Goal: Task Accomplishment & Management: Use online tool/utility

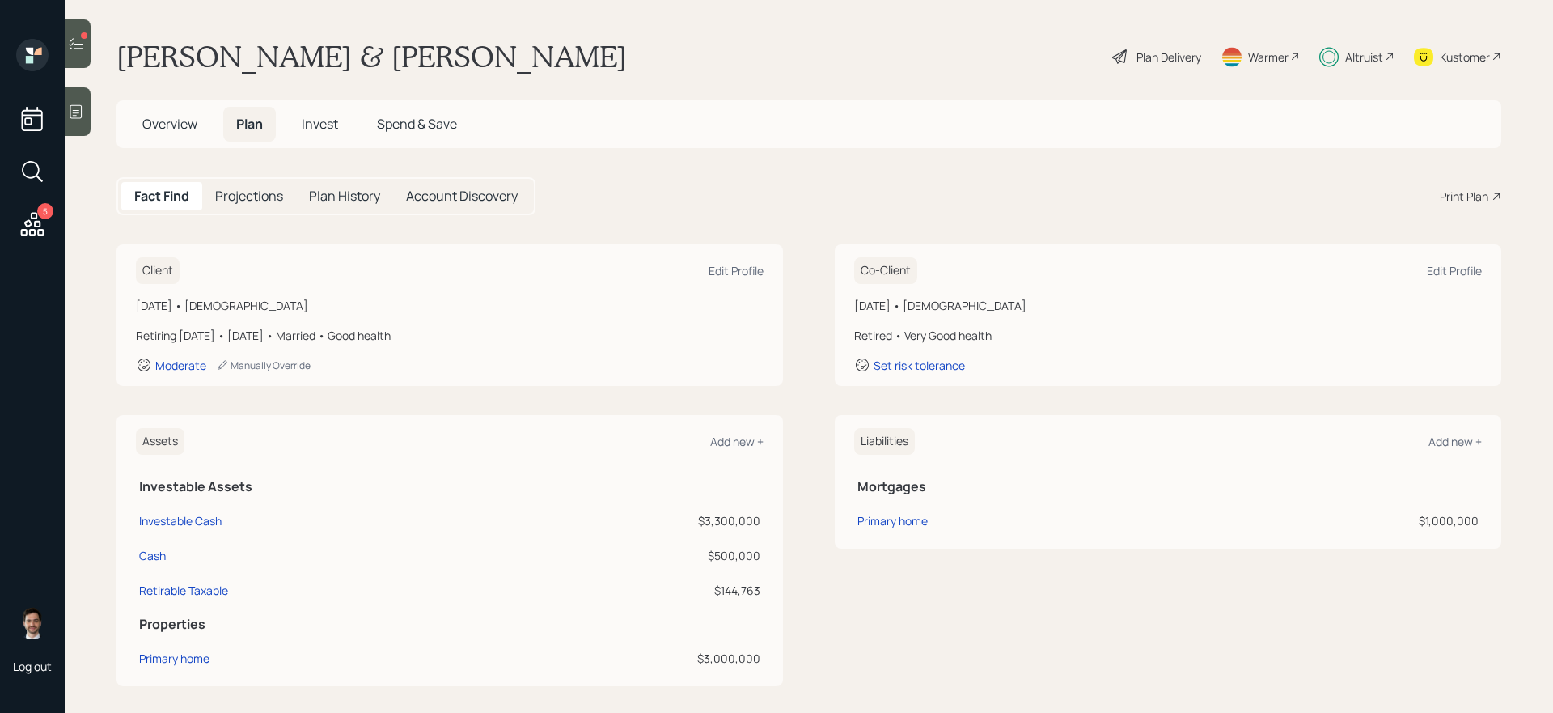
click at [321, 120] on span "Invest" at bounding box center [320, 124] width 36 height 18
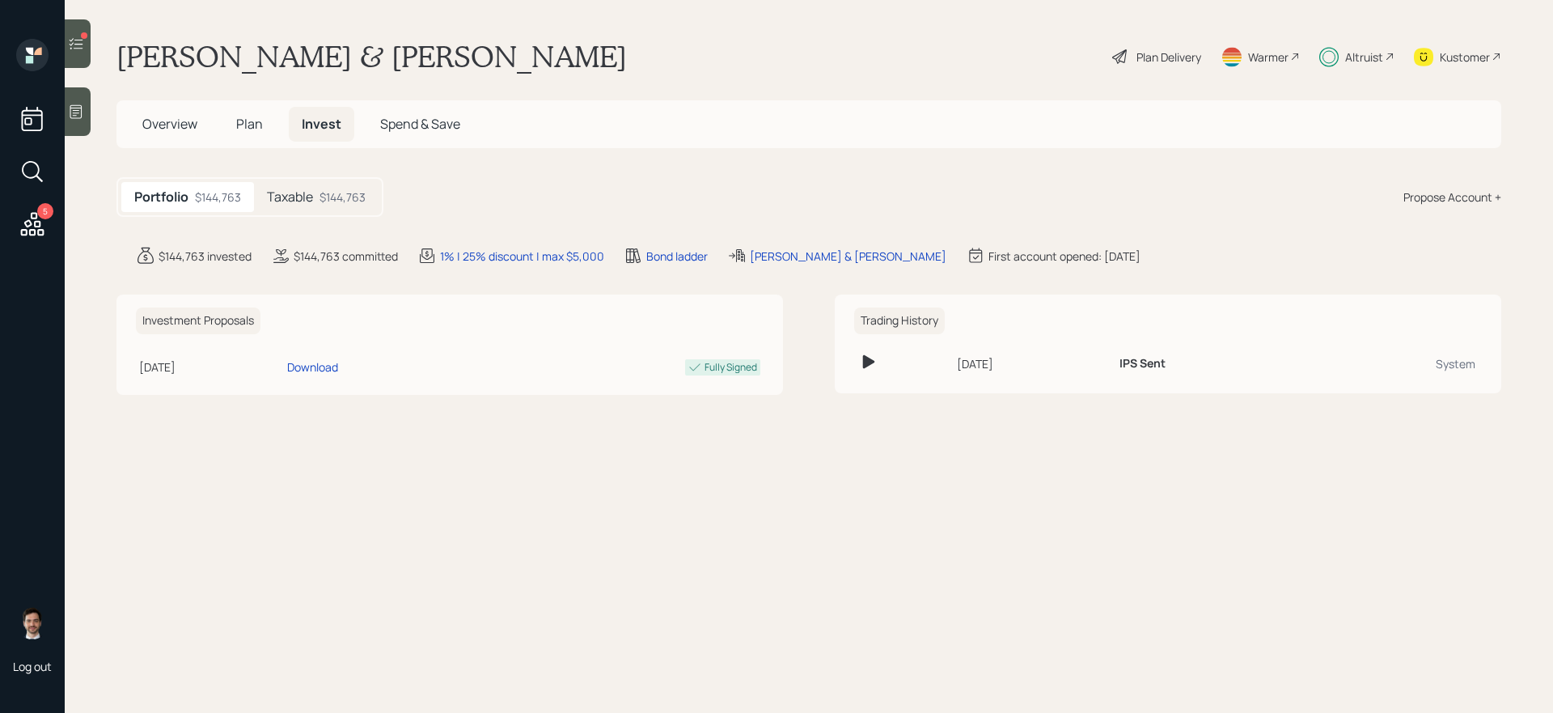
click at [320, 192] on div "$144,763" at bounding box center [342, 196] width 46 height 17
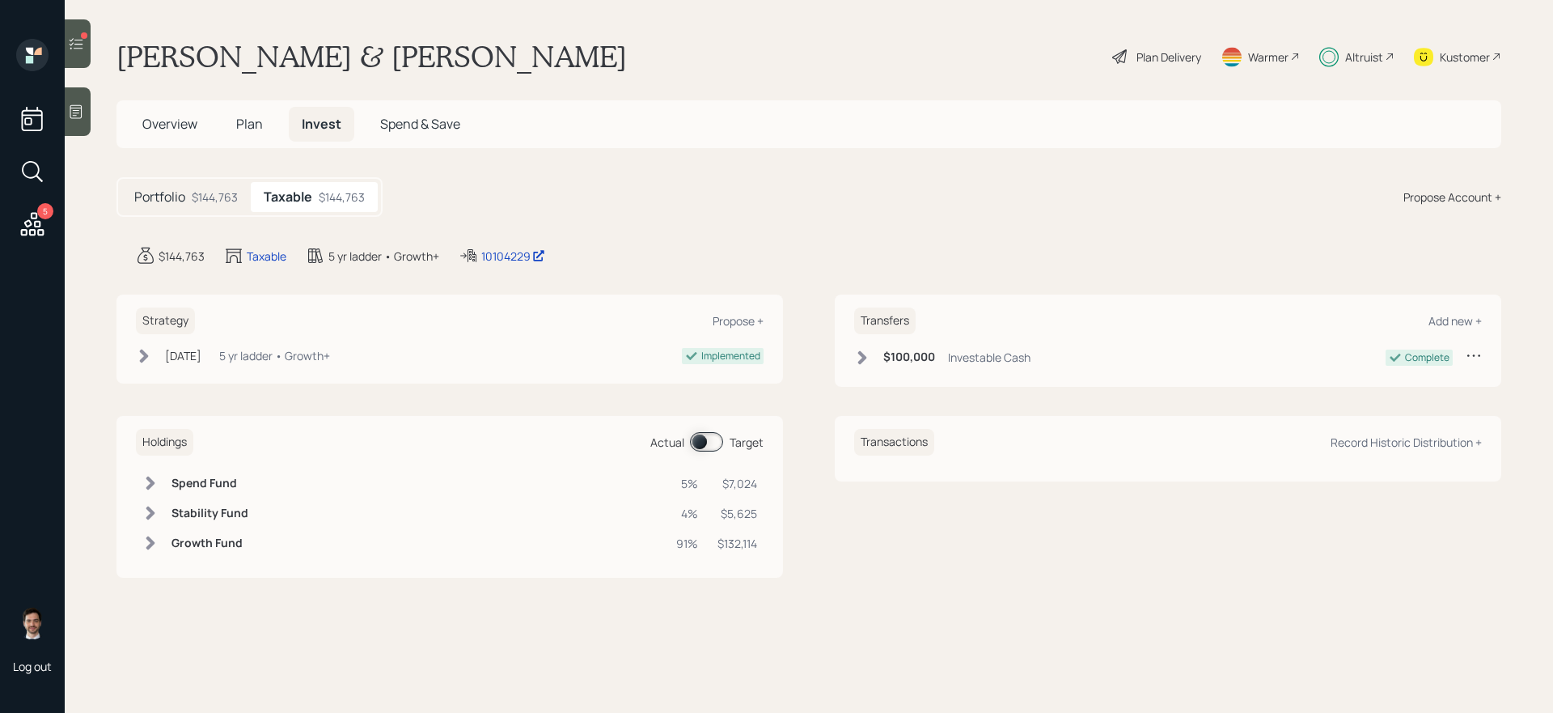
click at [1474, 311] on div "Transfers Add new +" at bounding box center [1168, 320] width 628 height 27
click at [1465, 315] on div "Add new +" at bounding box center [1454, 320] width 53 height 15
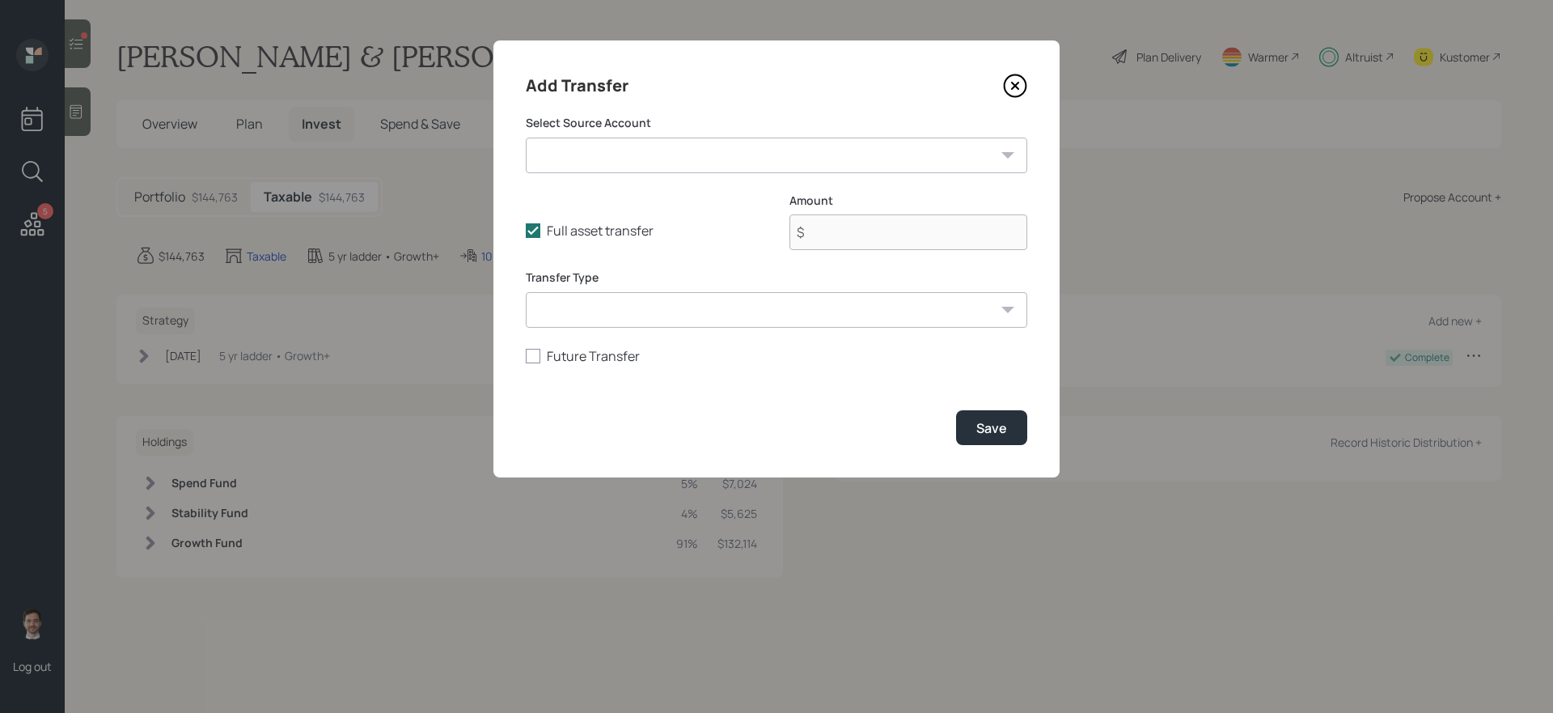
click at [640, 135] on div "Select Source Account Investable Cash ($3,300,000 | Taxable Investment) Cash ($…" at bounding box center [776, 144] width 501 height 58
click at [623, 157] on select "Investable Cash ($3,300,000 | Taxable Investment) Cash ($500,000 | Checking / S…" at bounding box center [776, 155] width 501 height 36
select select "4554782c-bd47-40b7-953c-cb6b23dc4a90"
click at [526, 137] on select "Investable Cash ($3,300,000 | Taxable Investment) Cash ($500,000 | Checking / S…" at bounding box center [776, 155] width 501 height 36
type input "$ 500,000"
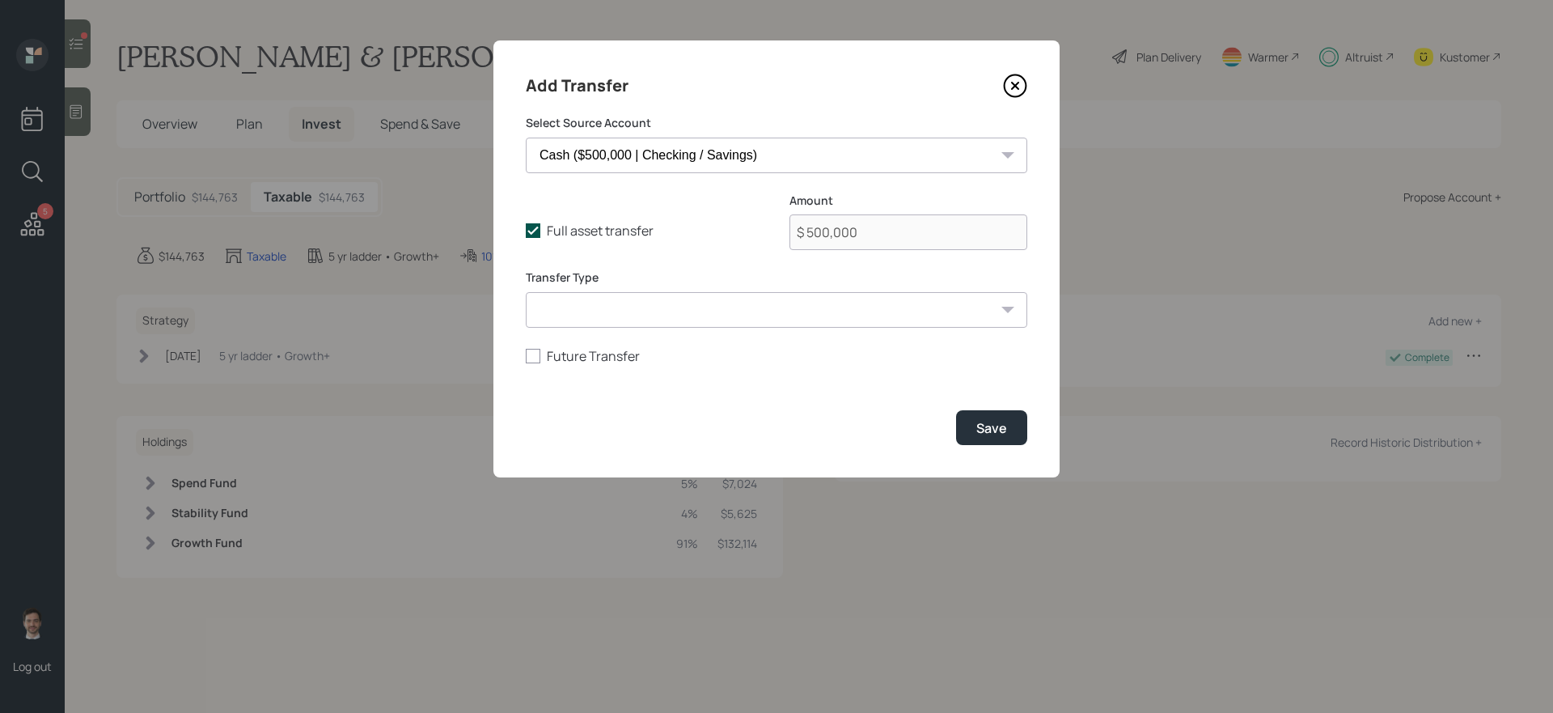
click at [532, 239] on label "Full asset transfer" at bounding box center [645, 231] width 238 height 18
click at [526, 231] on input "Full asset transfer" at bounding box center [525, 230] width 1 height 1
checkbox input "false"
click at [943, 235] on input "$ 500,000" at bounding box center [908, 232] width 238 height 36
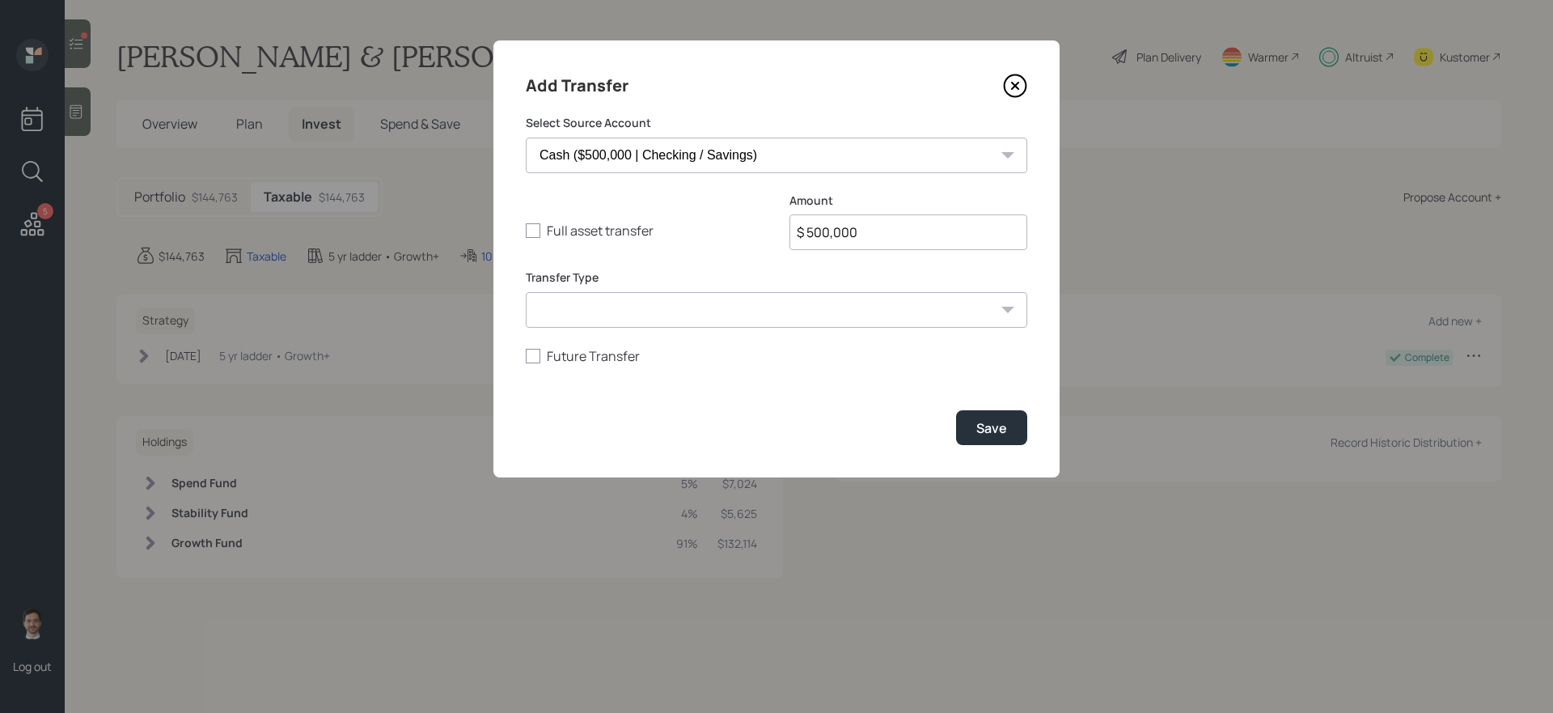
click at [943, 235] on input "$ 500,000" at bounding box center [908, 232] width 238 height 36
type input "$ 5,000"
click at [936, 307] on select "ACAT Transfer Non ACAT Transfer Capitalize Rollover Rollover Deposit" at bounding box center [776, 310] width 501 height 36
select select "deposit"
click at [526, 292] on select "ACAT Transfer Non ACAT Transfer Capitalize Rollover Rollover Deposit" at bounding box center [776, 310] width 501 height 36
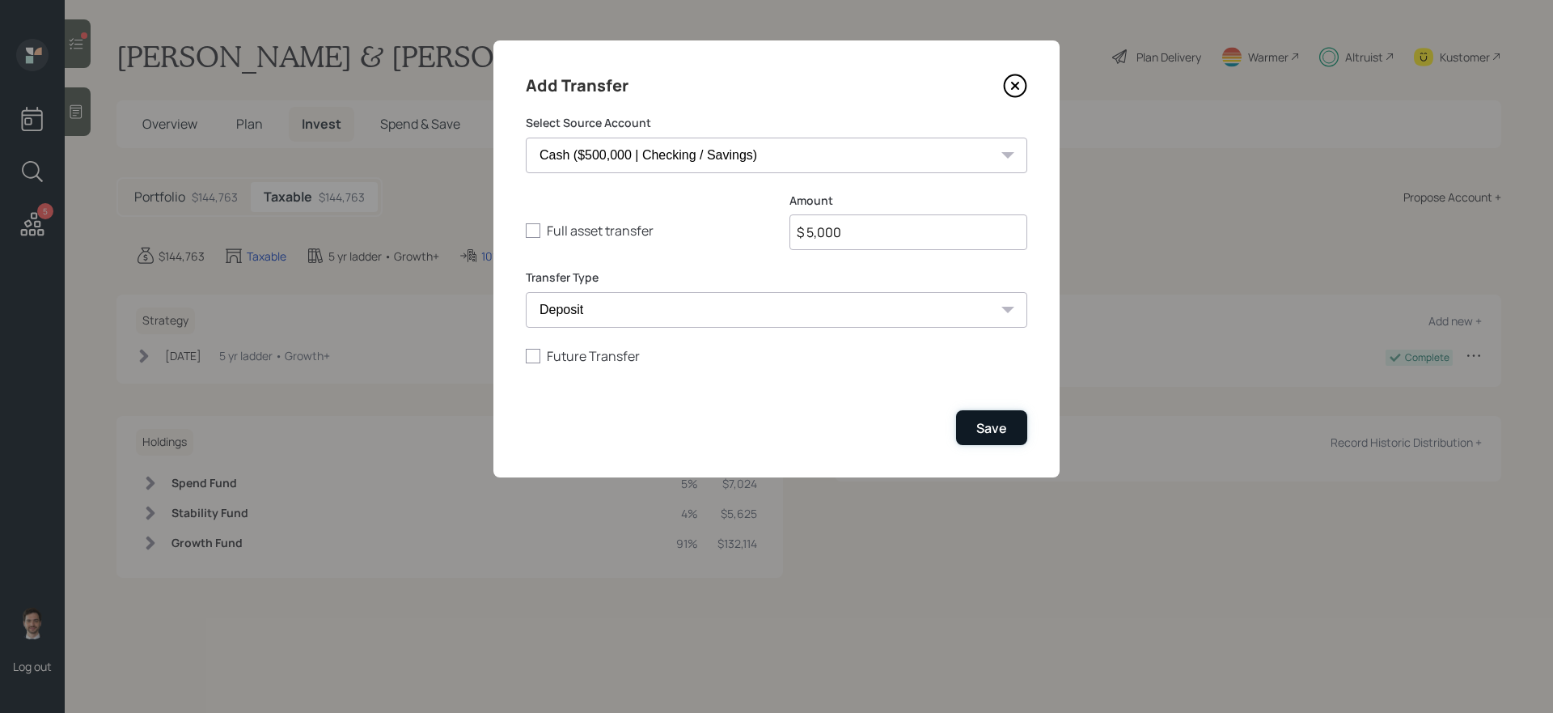
click at [979, 423] on div "Save" at bounding box center [991, 428] width 31 height 18
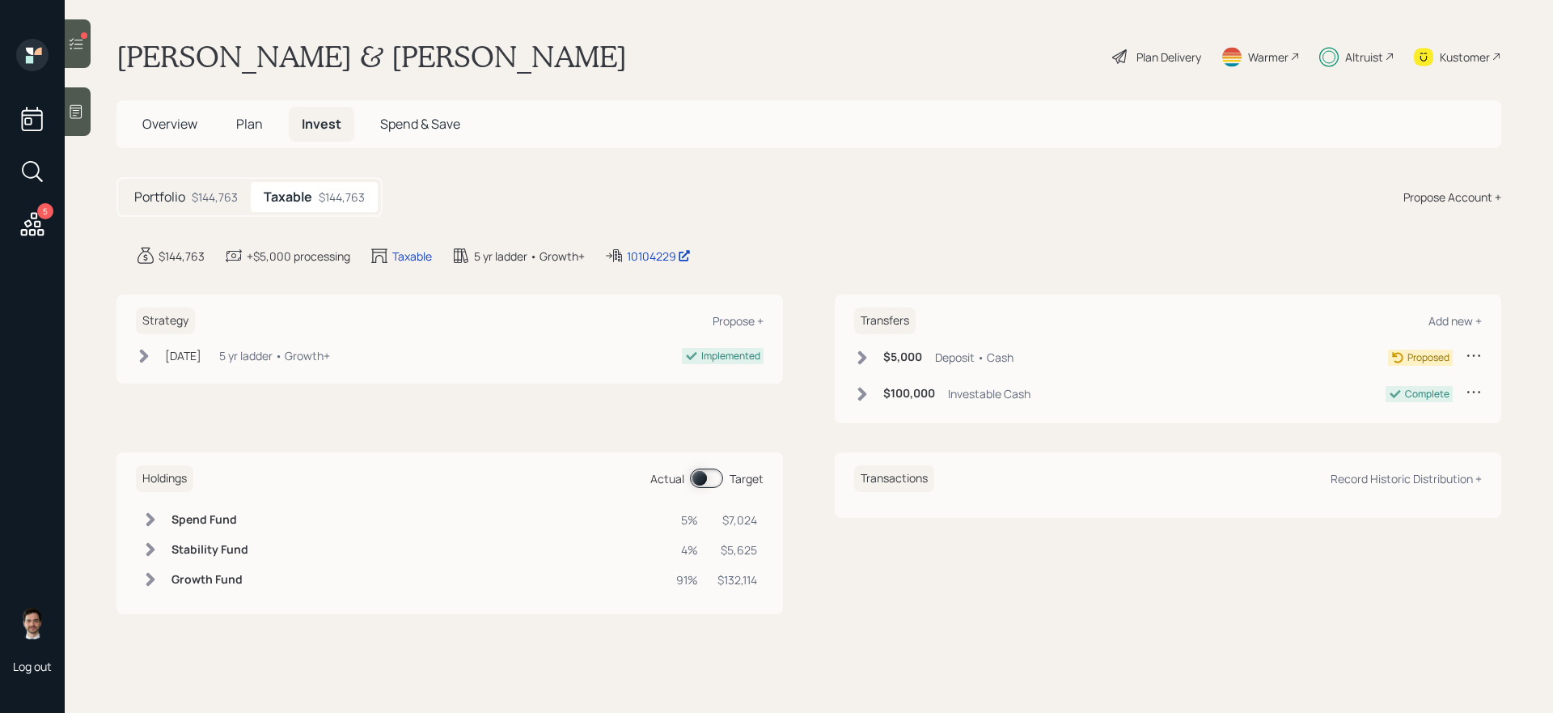
click at [859, 358] on icon at bounding box center [862, 357] width 16 height 16
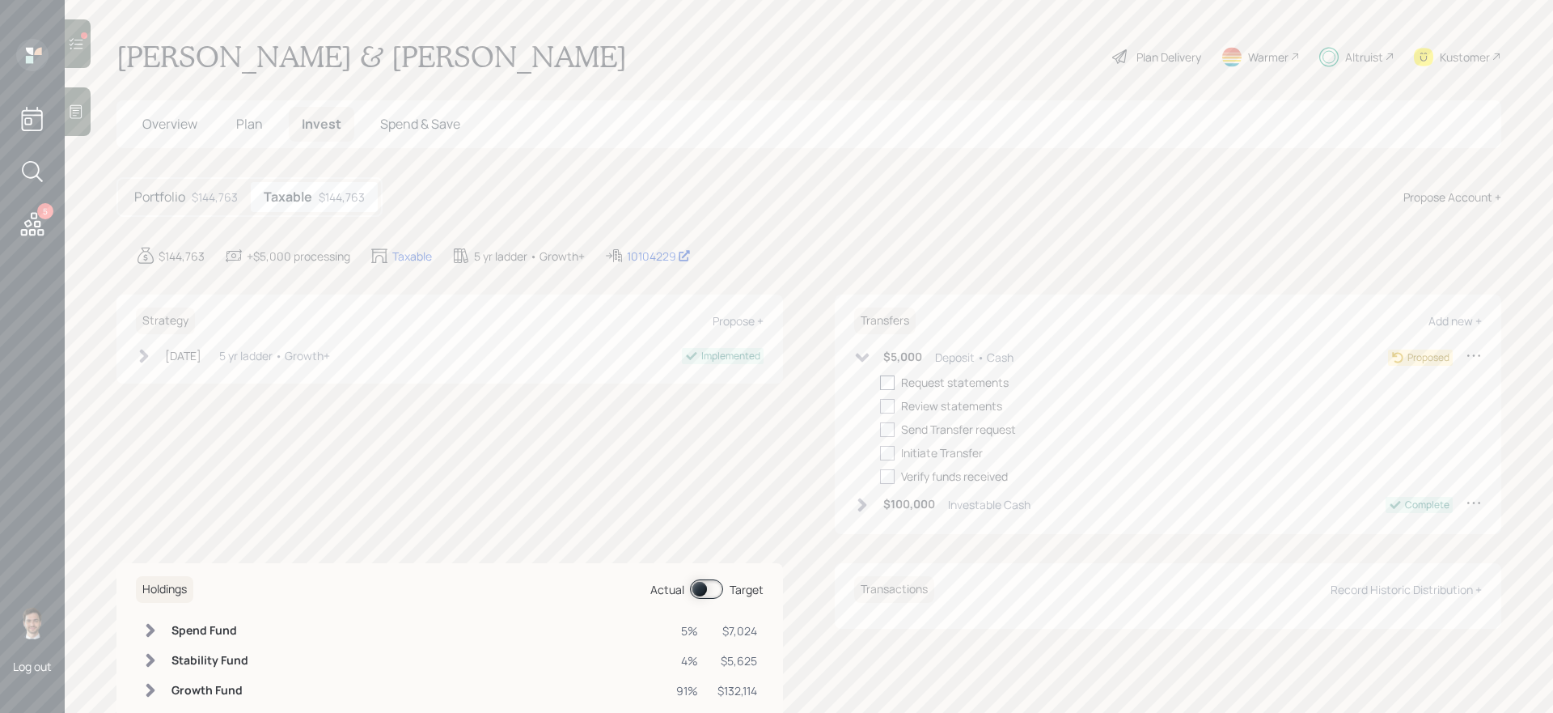
click at [887, 384] on div at bounding box center [887, 382] width 15 height 15
click at [880, 383] on input "checkbox" at bounding box center [879, 382] width 1 height 1
checkbox input "true"
click at [887, 400] on div at bounding box center [887, 406] width 15 height 15
click at [880, 405] on input "checkbox" at bounding box center [879, 405] width 1 height 1
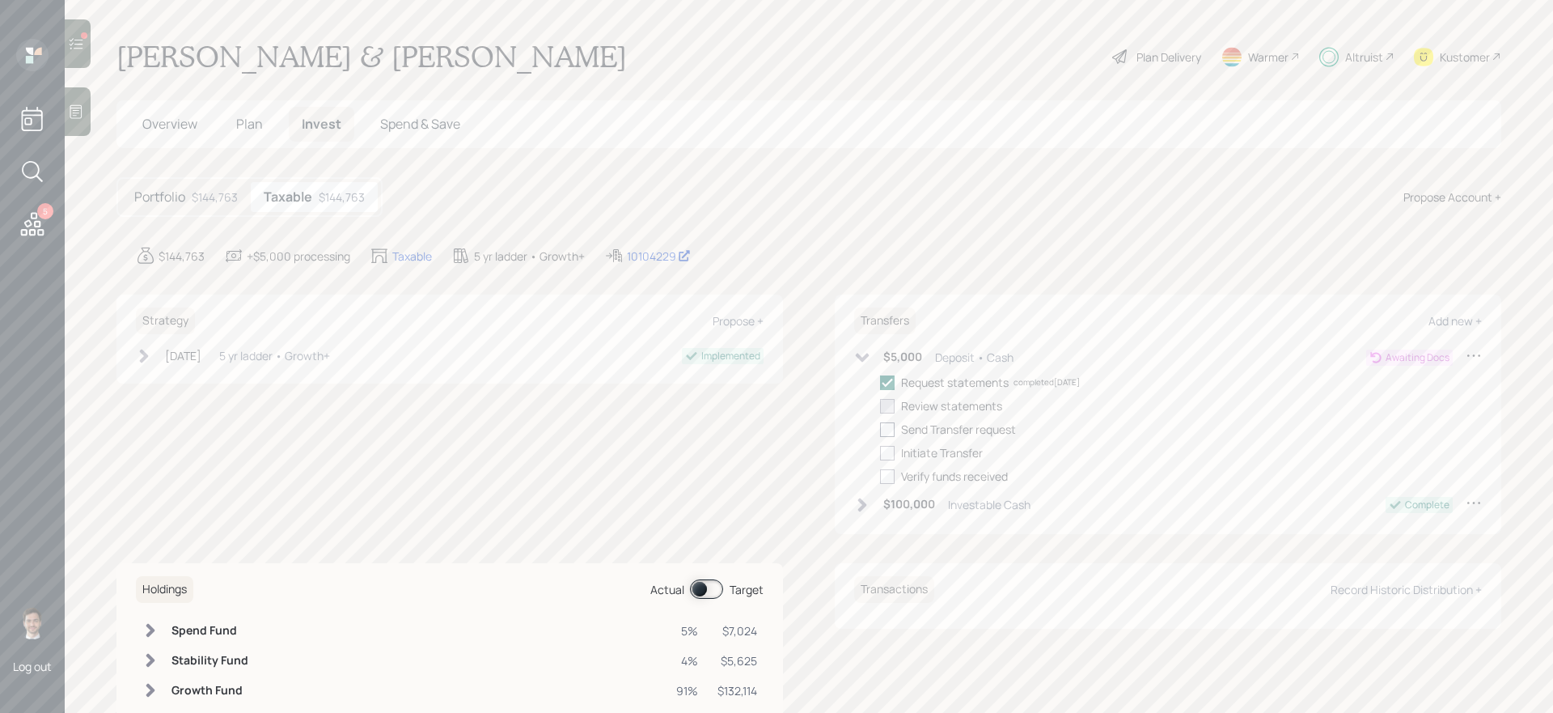
checkbox input "true"
click at [887, 427] on div at bounding box center [887, 429] width 15 height 15
click at [880, 429] on input "checkbox" at bounding box center [879, 429] width 1 height 1
checkbox input "true"
click at [887, 452] on div at bounding box center [887, 453] width 15 height 15
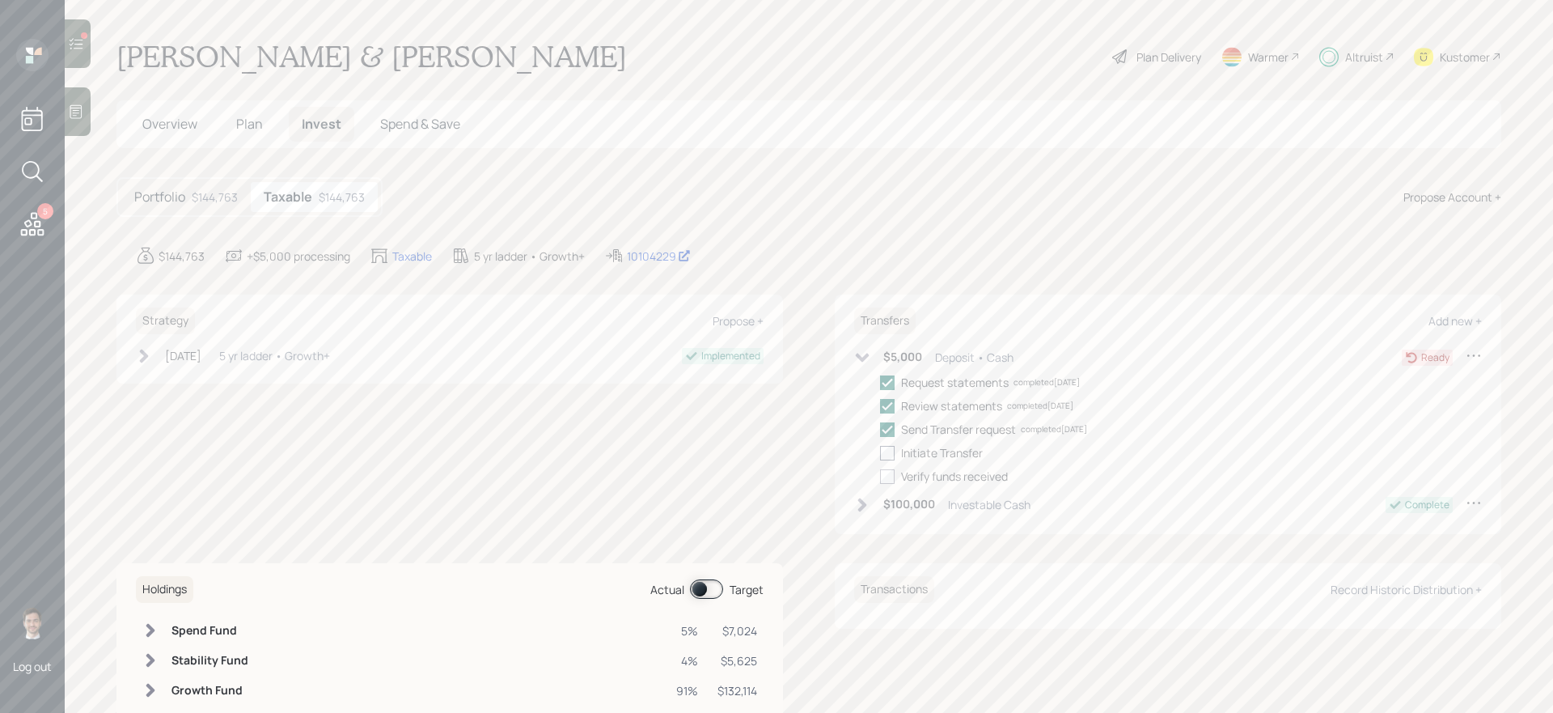
click at [880, 452] on input "checkbox" at bounding box center [879, 452] width 1 height 1
checkbox input "true"
click at [865, 355] on icon at bounding box center [863, 357] width 14 height 9
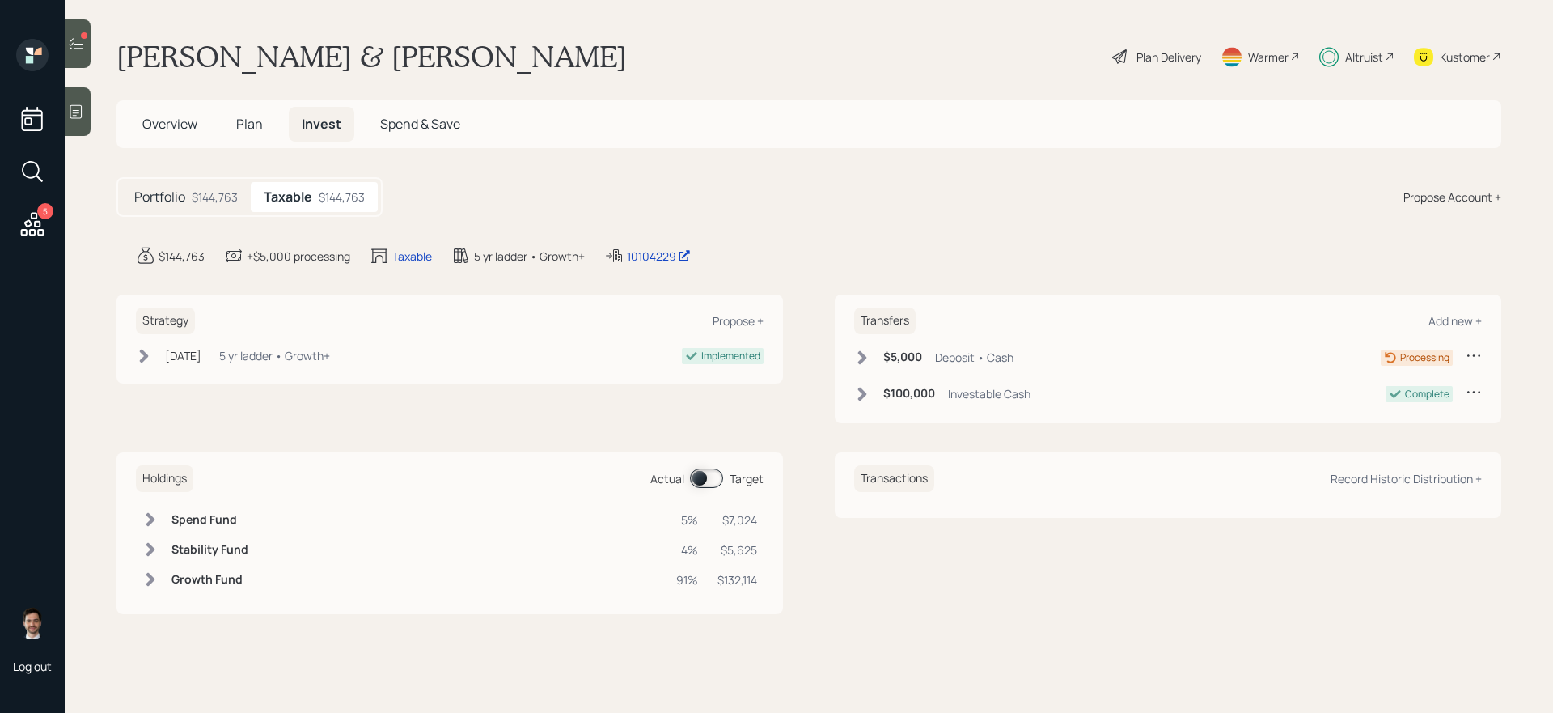
click at [86, 53] on div at bounding box center [78, 43] width 26 height 49
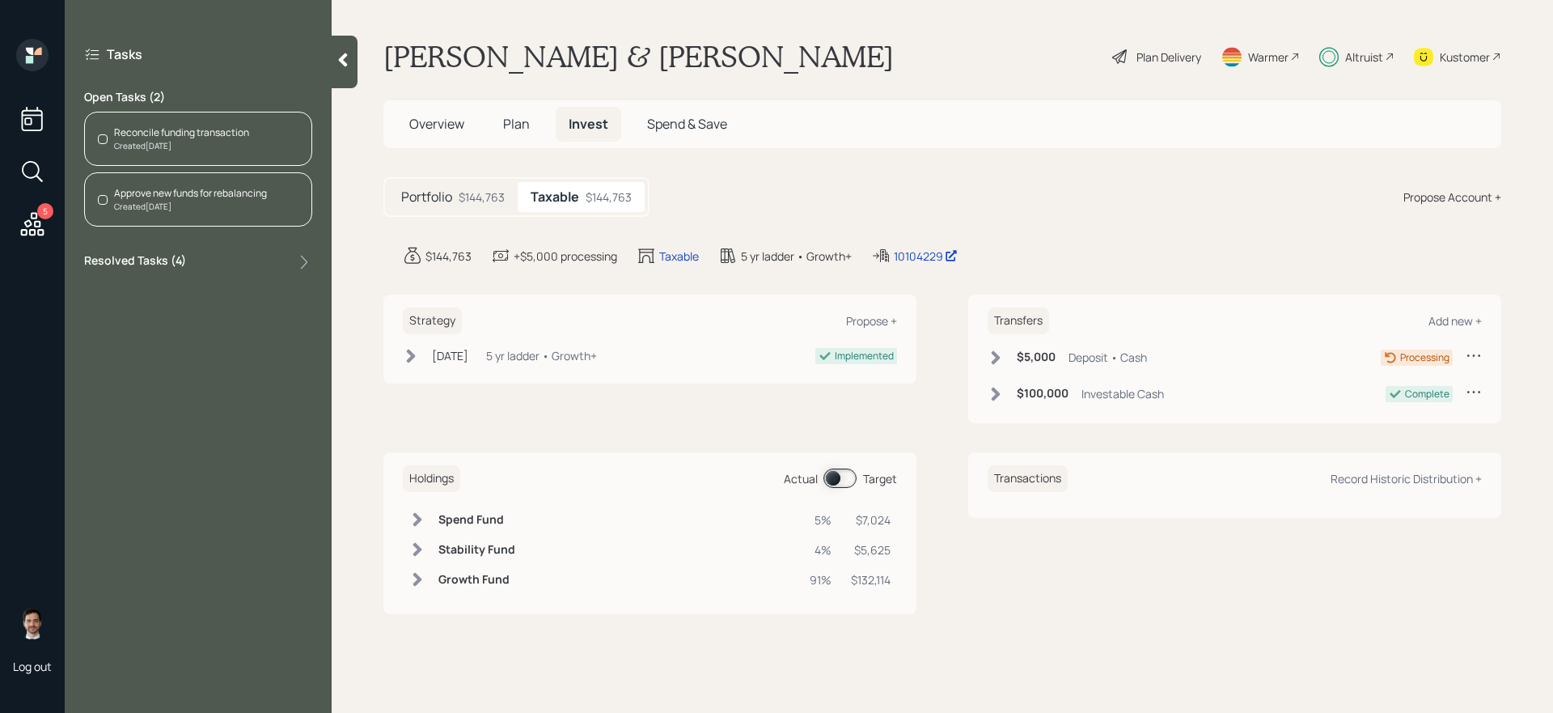
click at [214, 142] on div "Created Today" at bounding box center [181, 146] width 135 height 12
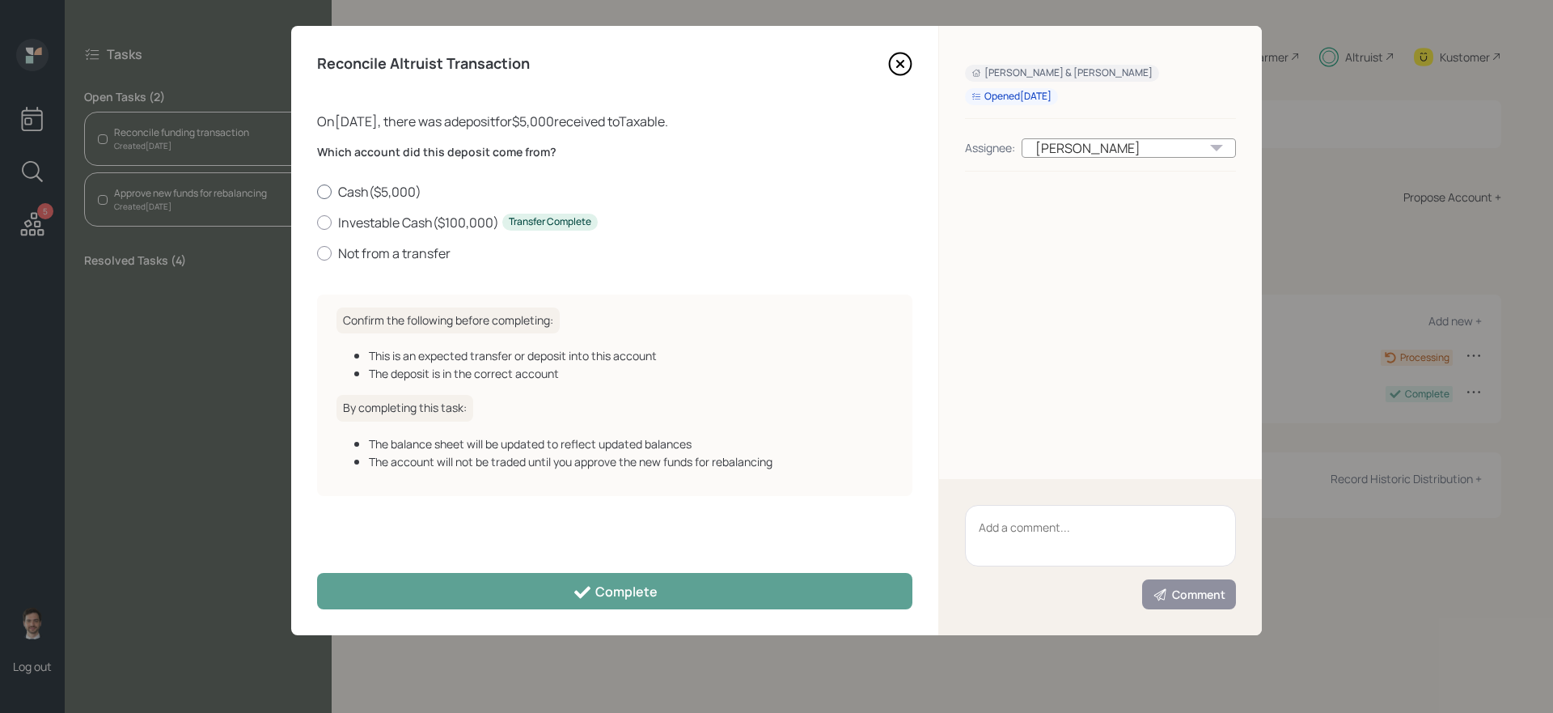
click at [379, 195] on label "Cash ( $5,000 )" at bounding box center [614, 192] width 595 height 18
click at [317, 192] on input "Cash ( $5,000 )" at bounding box center [316, 191] width 1 height 1
radio input "true"
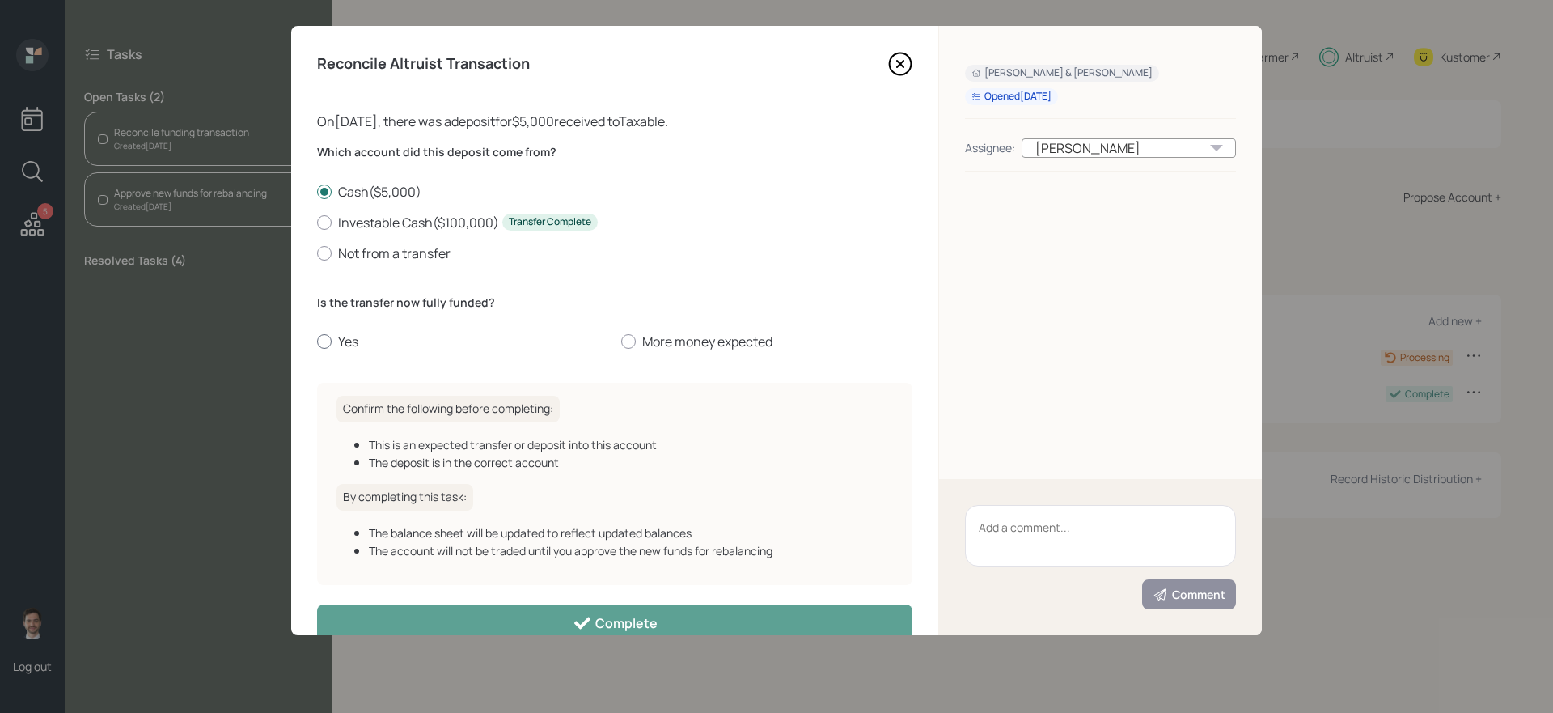
click at [349, 345] on label "Yes" at bounding box center [462, 341] width 291 height 18
click at [317, 342] on input "Yes" at bounding box center [316, 341] width 1 height 1
radio input "true"
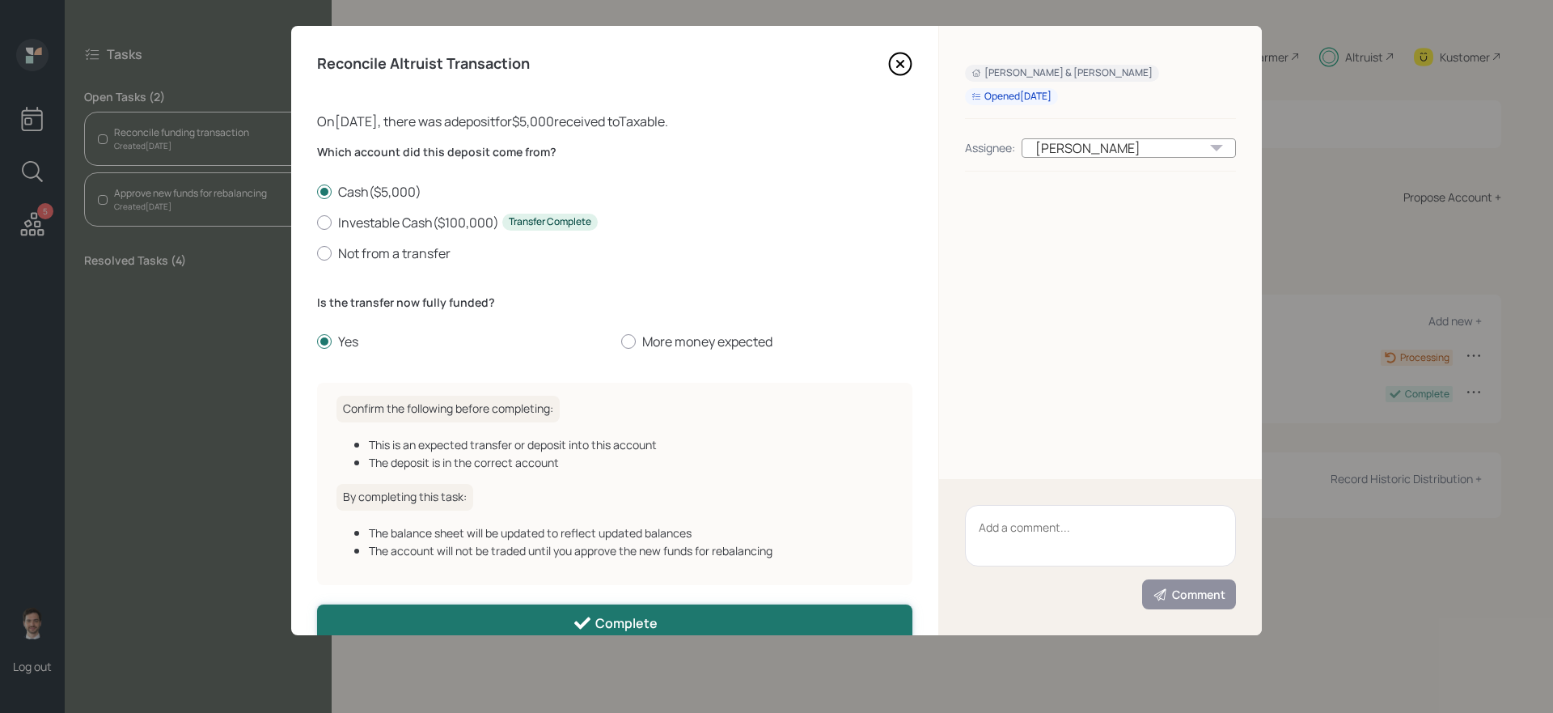
click at [538, 620] on button "Complete" at bounding box center [614, 622] width 595 height 36
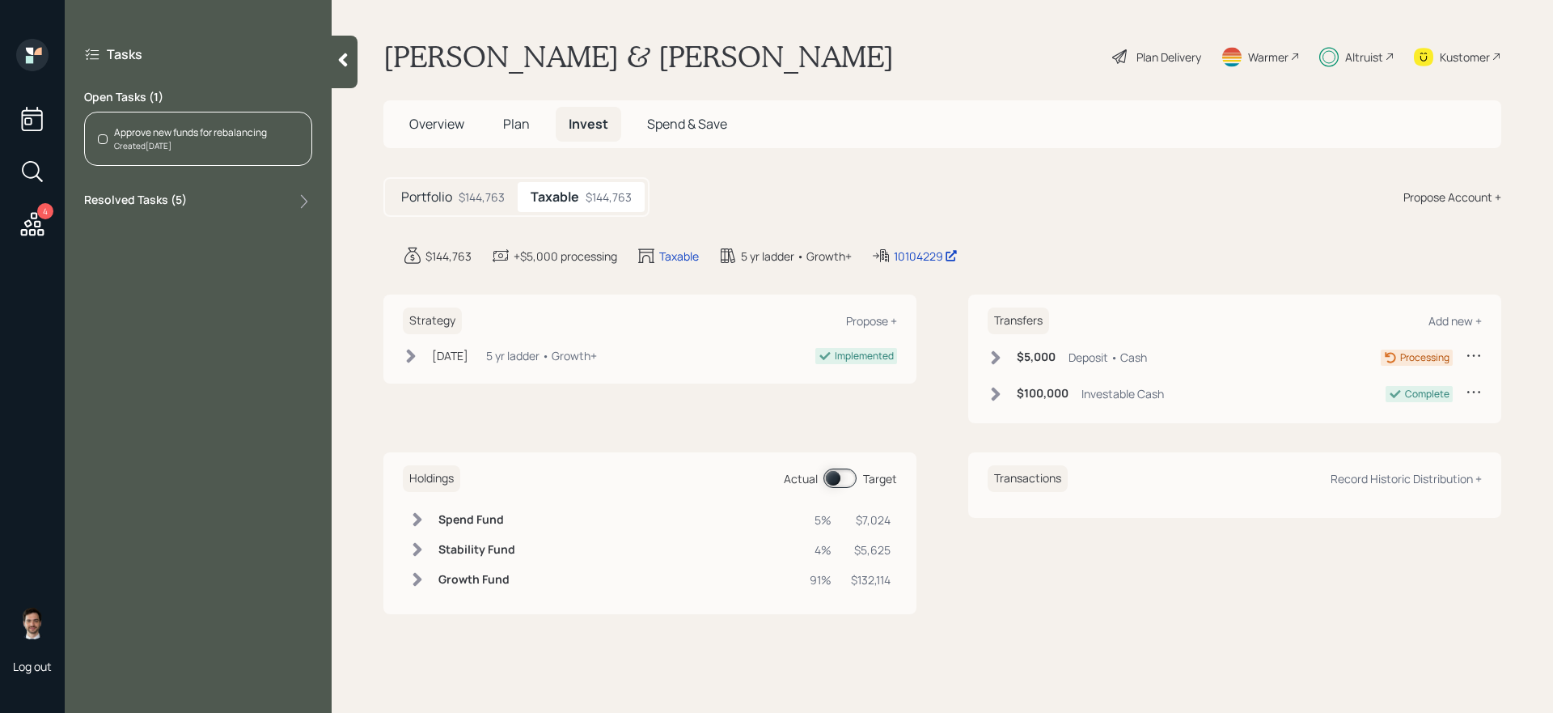
click at [222, 117] on div "Approve new funds for rebalancing Created Today" at bounding box center [198, 139] width 228 height 54
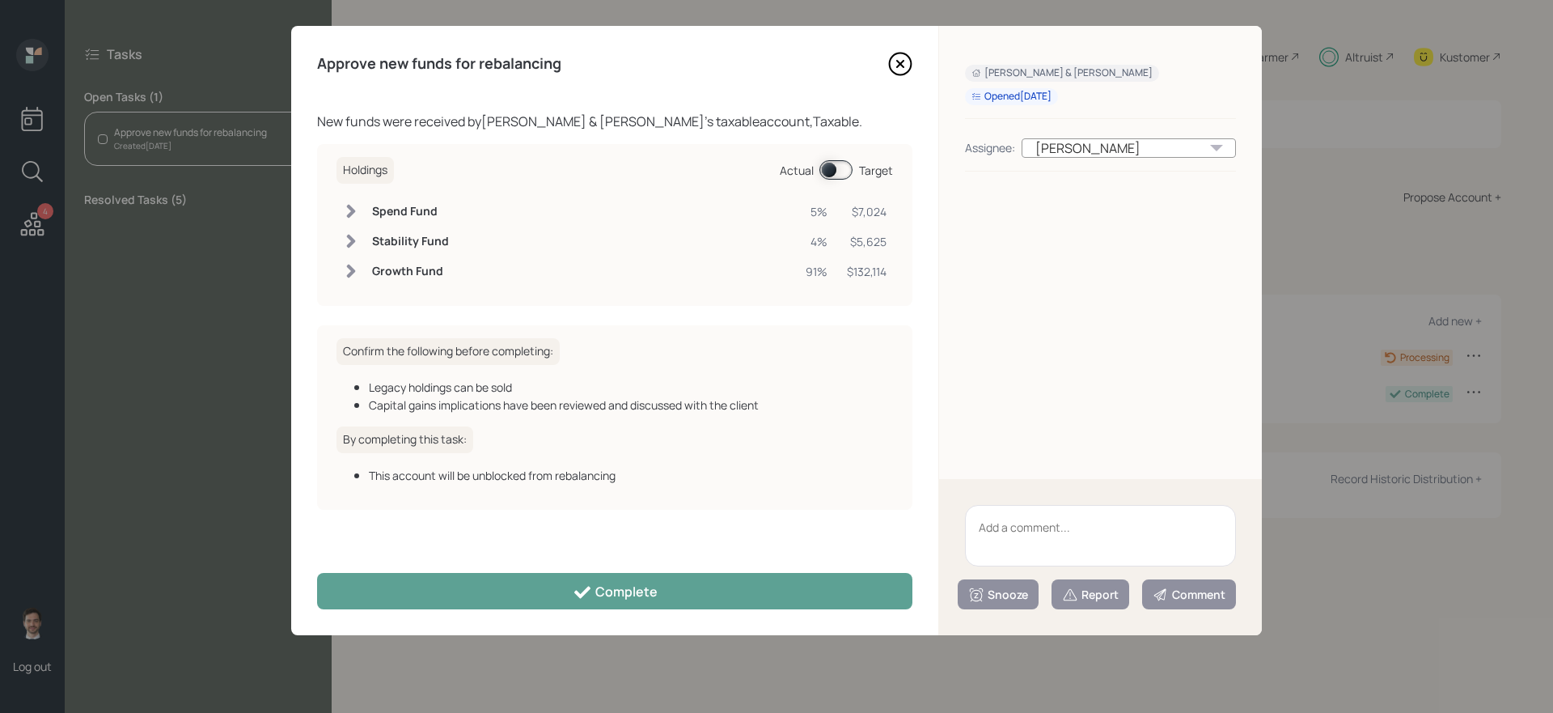
click at [522, 611] on div "Approve new funds for rebalancing New funds were received by George & Andrea An…" at bounding box center [614, 330] width 647 height 609
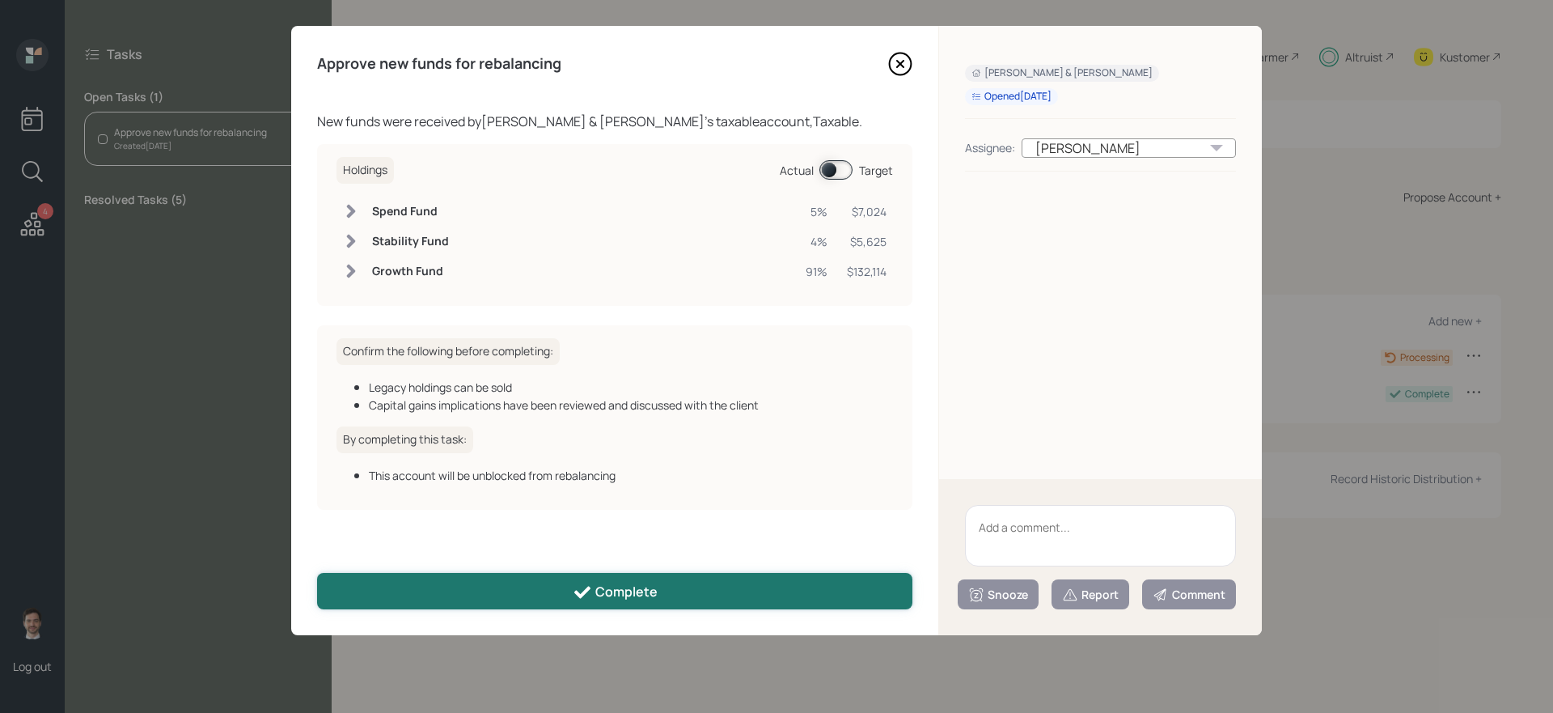
click at [522, 594] on button "Complete" at bounding box center [614, 591] width 595 height 36
